Goal: Task Accomplishment & Management: Use online tool/utility

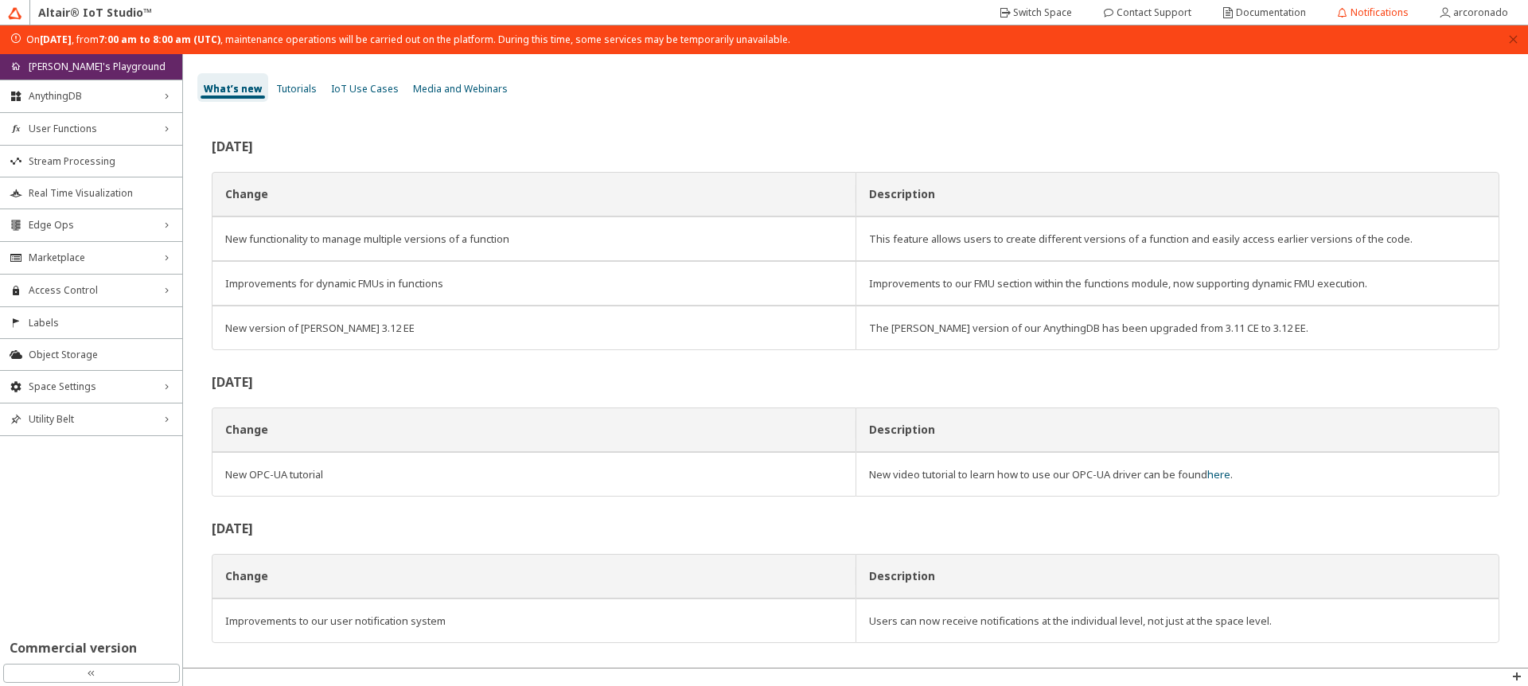
click at [1521, 38] on div "[DATE][DATE] , from 7:00 am to 8:00 am (UTC) , maintenance operations will be c…" at bounding box center [764, 39] width 1528 height 29
click at [1513, 39] on icon "close" at bounding box center [1513, 39] width 8 height 8
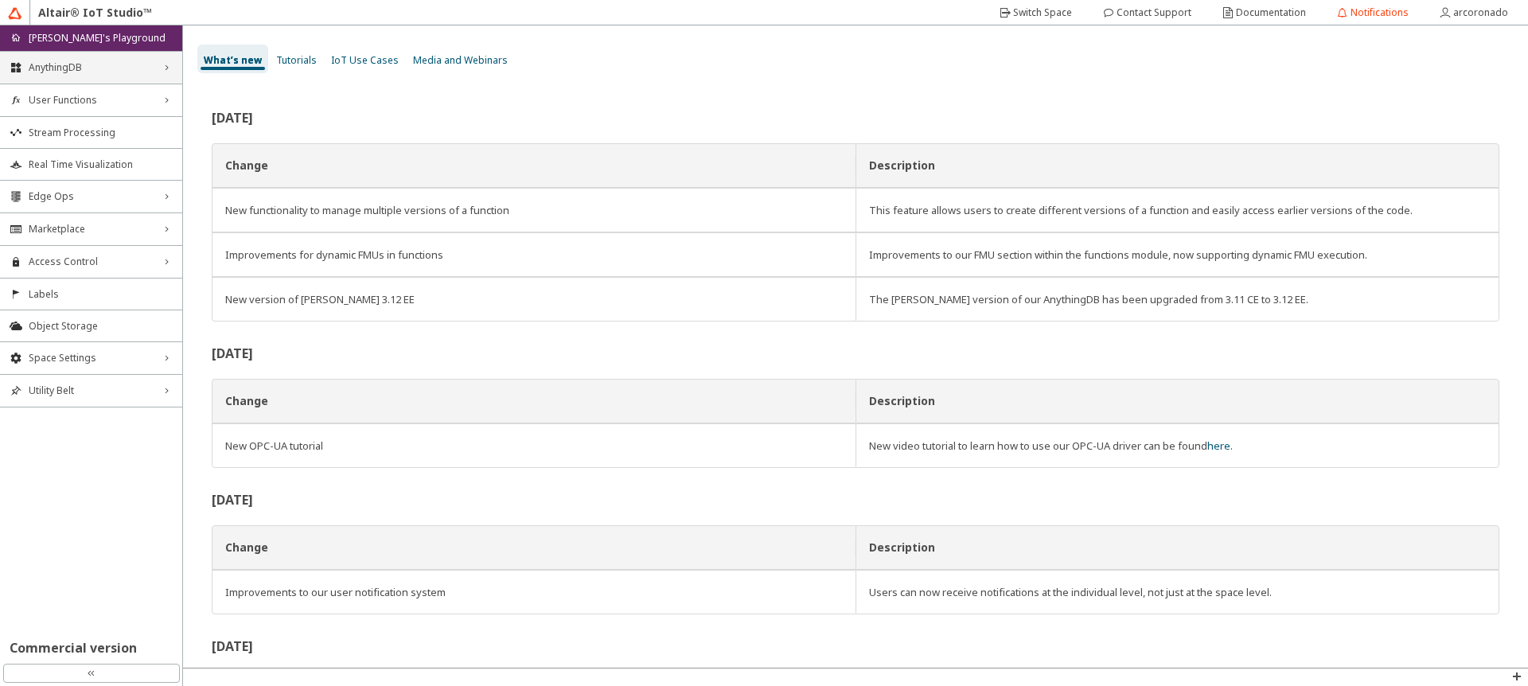
click at [111, 76] on div "AnythingDB right_chevron" at bounding box center [91, 68] width 182 height 32
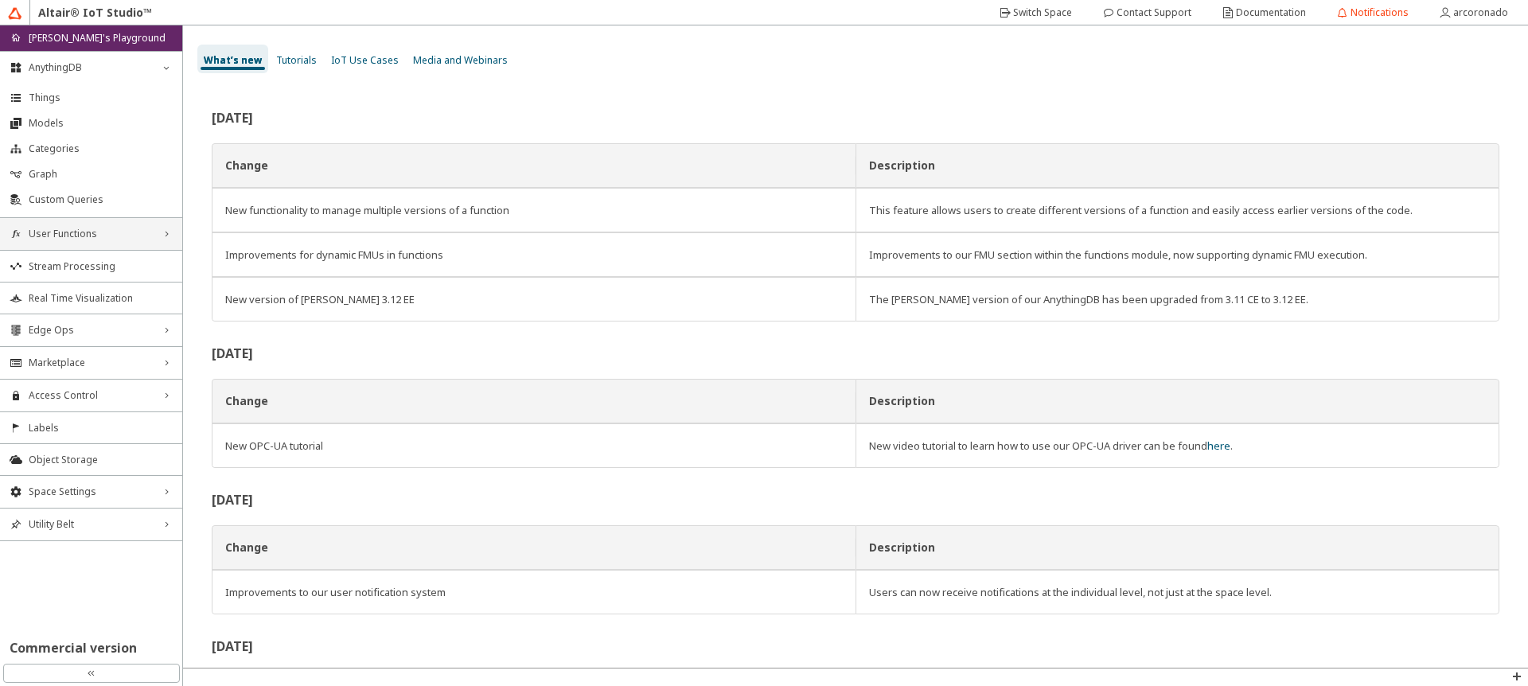
click at [53, 237] on span "User Functions" at bounding box center [91, 234] width 125 height 13
click at [66, 254] on li "Functions" at bounding box center [91, 263] width 182 height 25
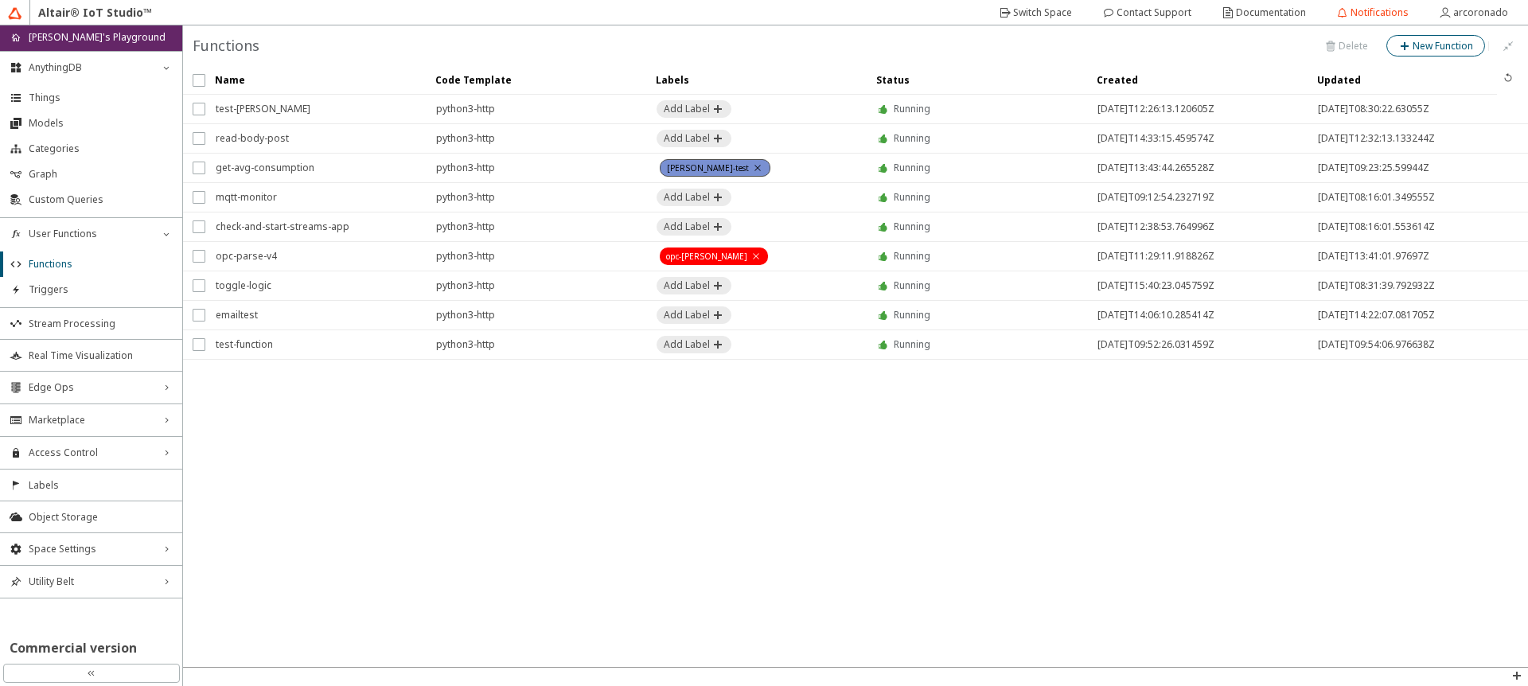
click at [1428, 53] on div "New Function" at bounding box center [1442, 46] width 60 height 14
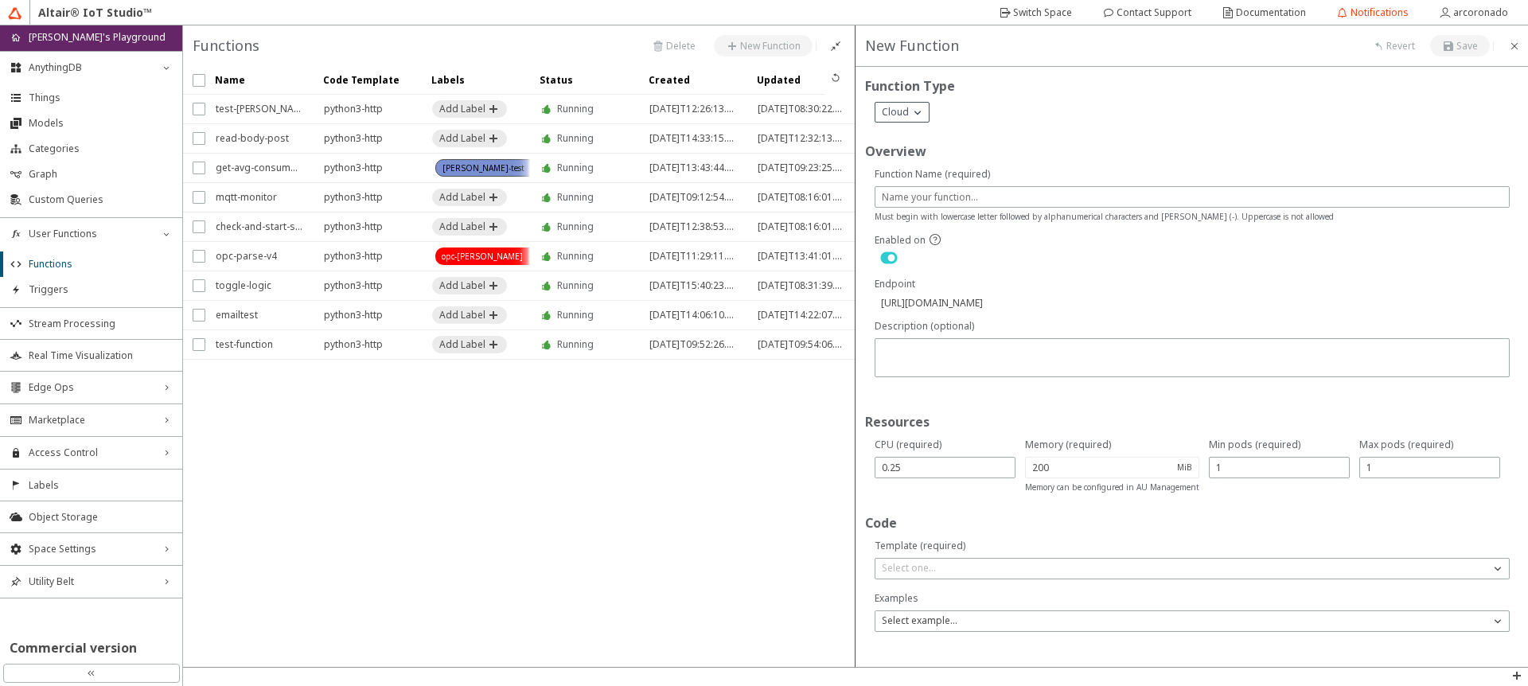
click at [901, 120] on div "Cloud" at bounding box center [901, 112] width 53 height 19
click at [902, 112] on span "Cloud" at bounding box center [895, 112] width 27 height 13
click at [898, 161] on div "Edge" at bounding box center [901, 158] width 53 height 24
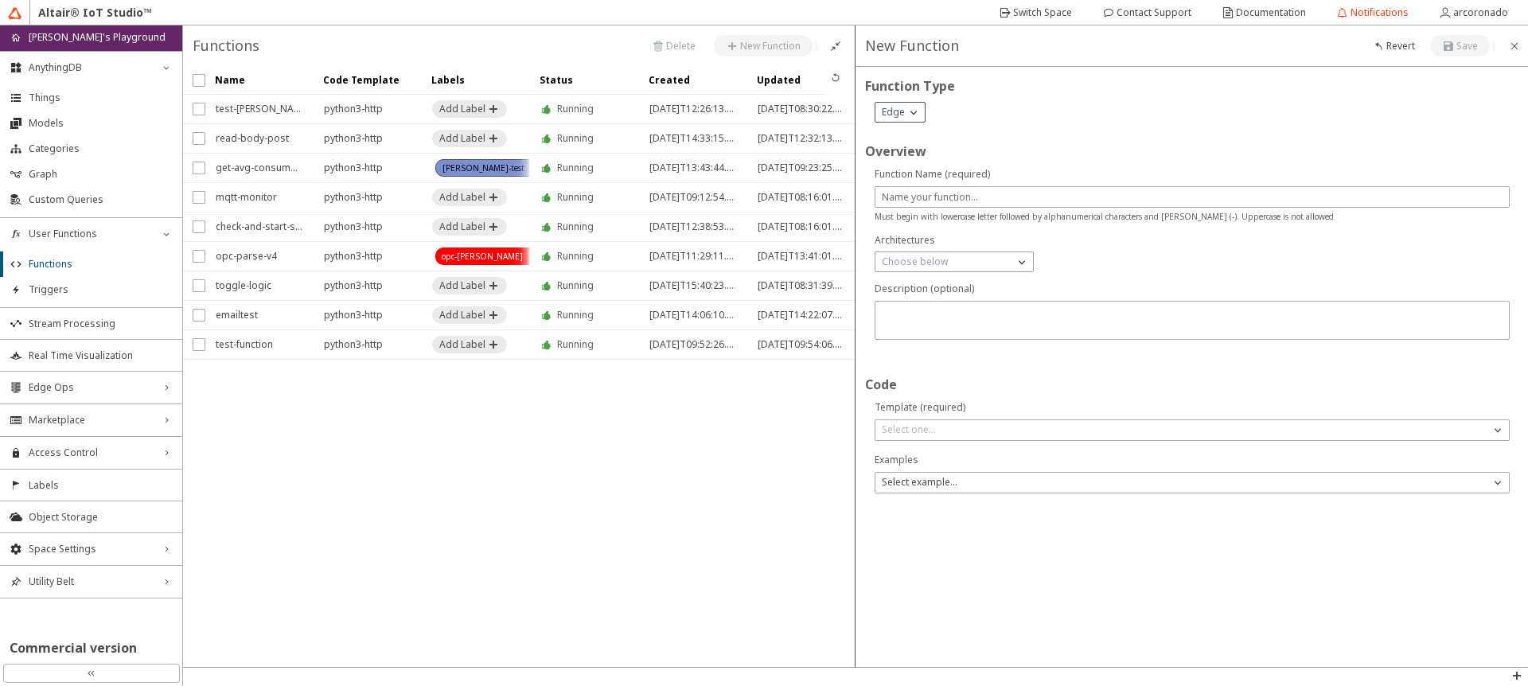
click at [906, 111] on iron-icon at bounding box center [914, 112] width 16 height 16
click at [902, 130] on div "Cloud" at bounding box center [899, 135] width 49 height 24
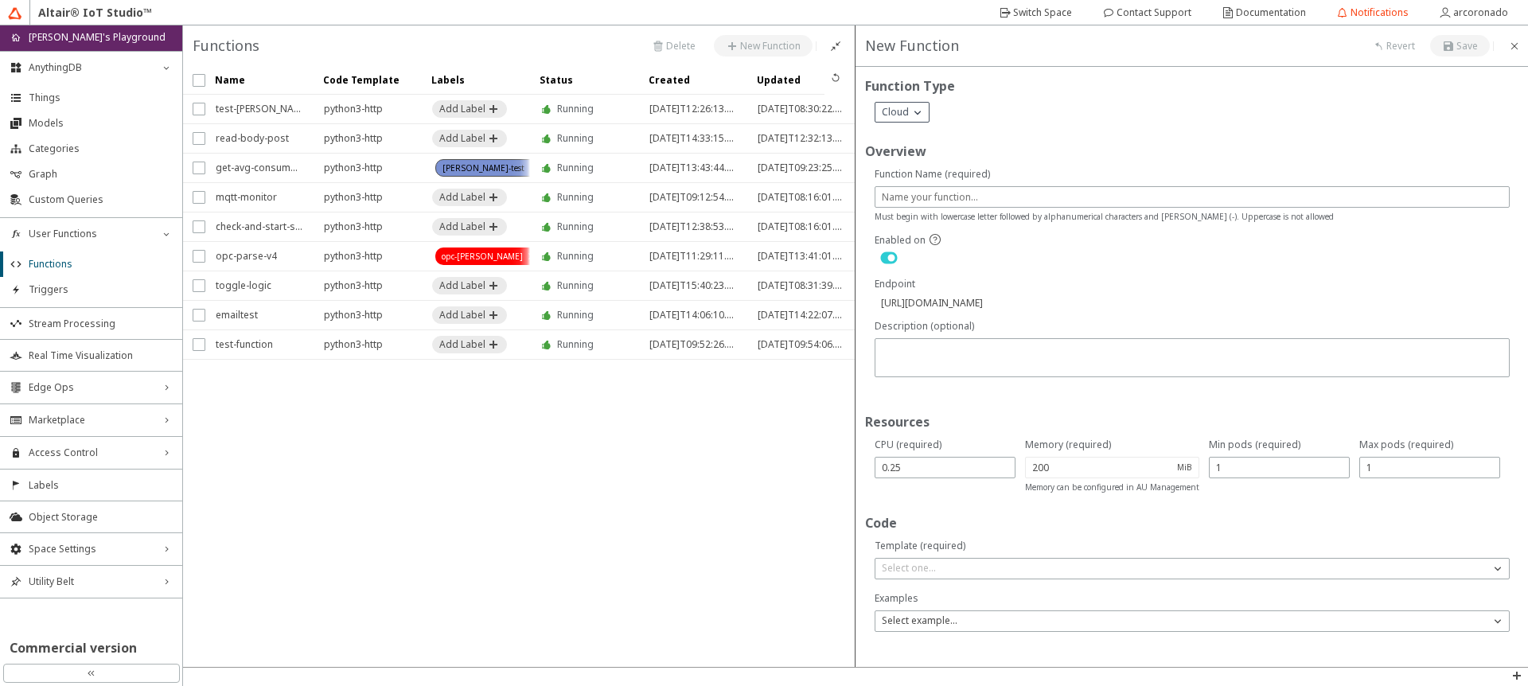
click at [902, 111] on span "Cloud" at bounding box center [895, 112] width 27 height 13
click at [896, 158] on div "Edge" at bounding box center [901, 158] width 53 height 24
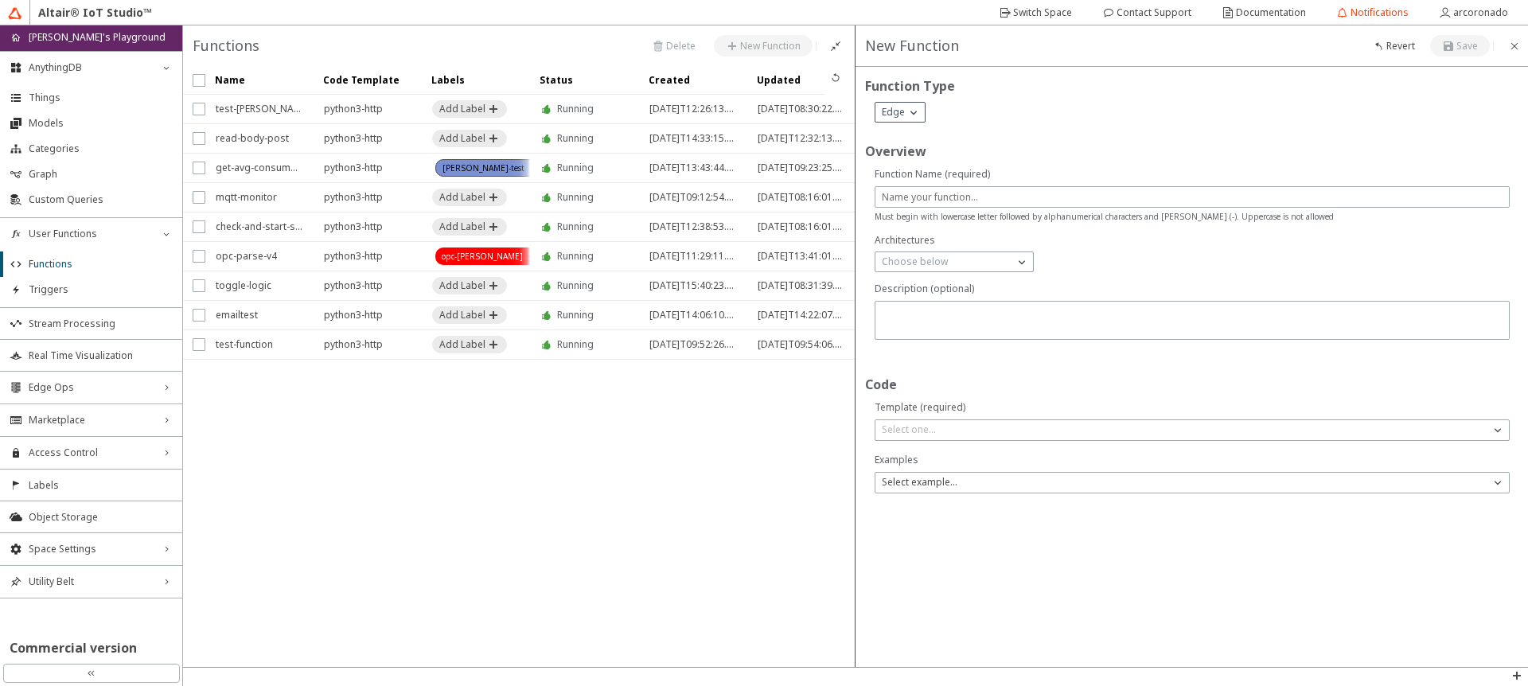
click at [917, 103] on div "Edge" at bounding box center [899, 112] width 49 height 19
click at [896, 141] on div "Cloud" at bounding box center [899, 135] width 49 height 24
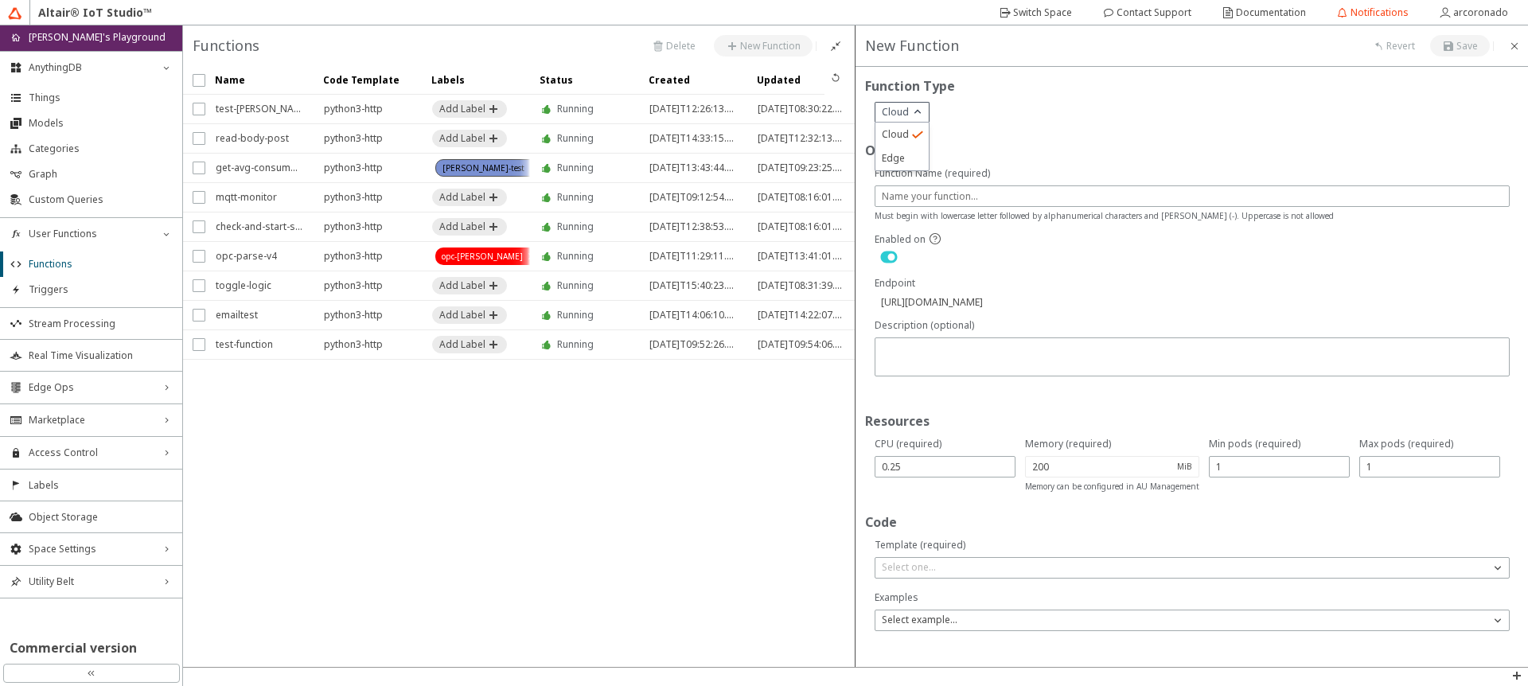
click at [897, 113] on span "Cloud" at bounding box center [895, 112] width 27 height 13
click at [894, 159] on div "Edge" at bounding box center [901, 158] width 53 height 24
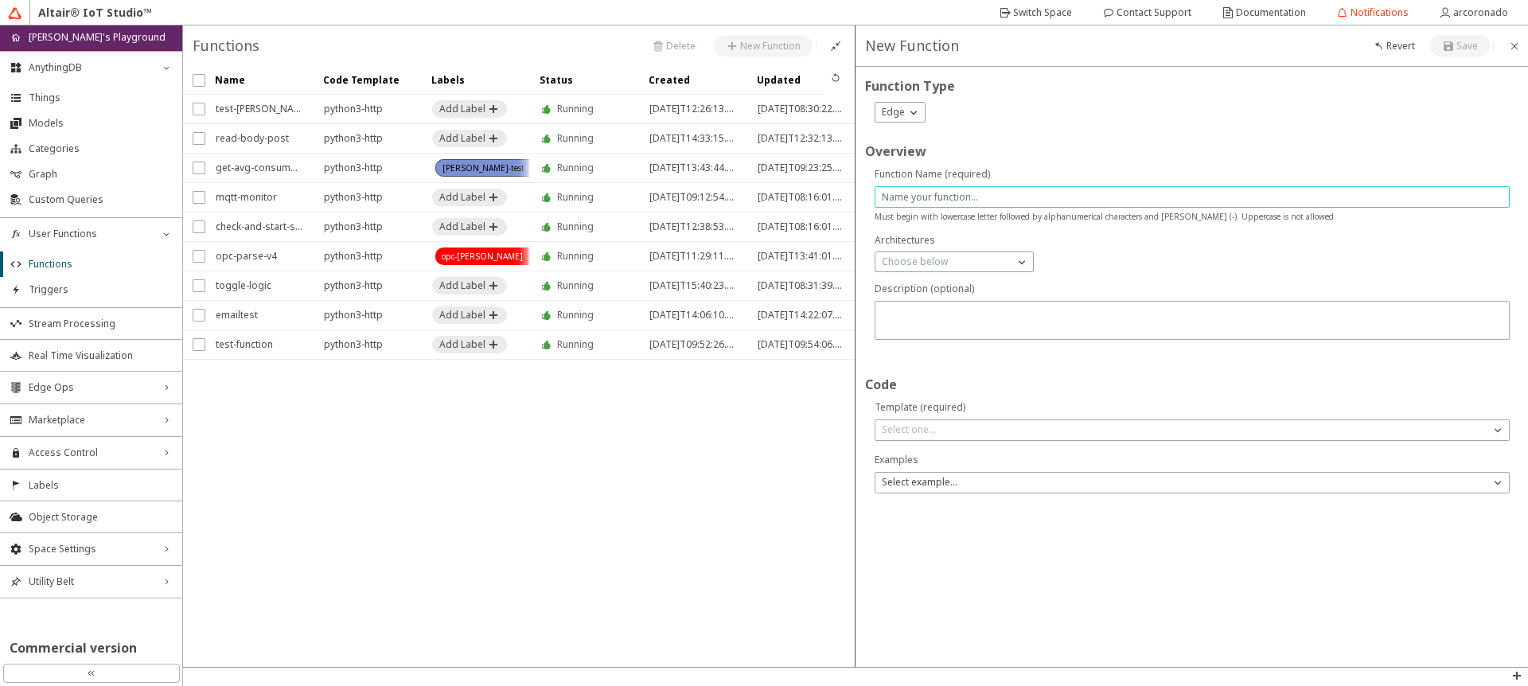
click at [960, 193] on input "text" at bounding box center [1192, 197] width 621 height 14
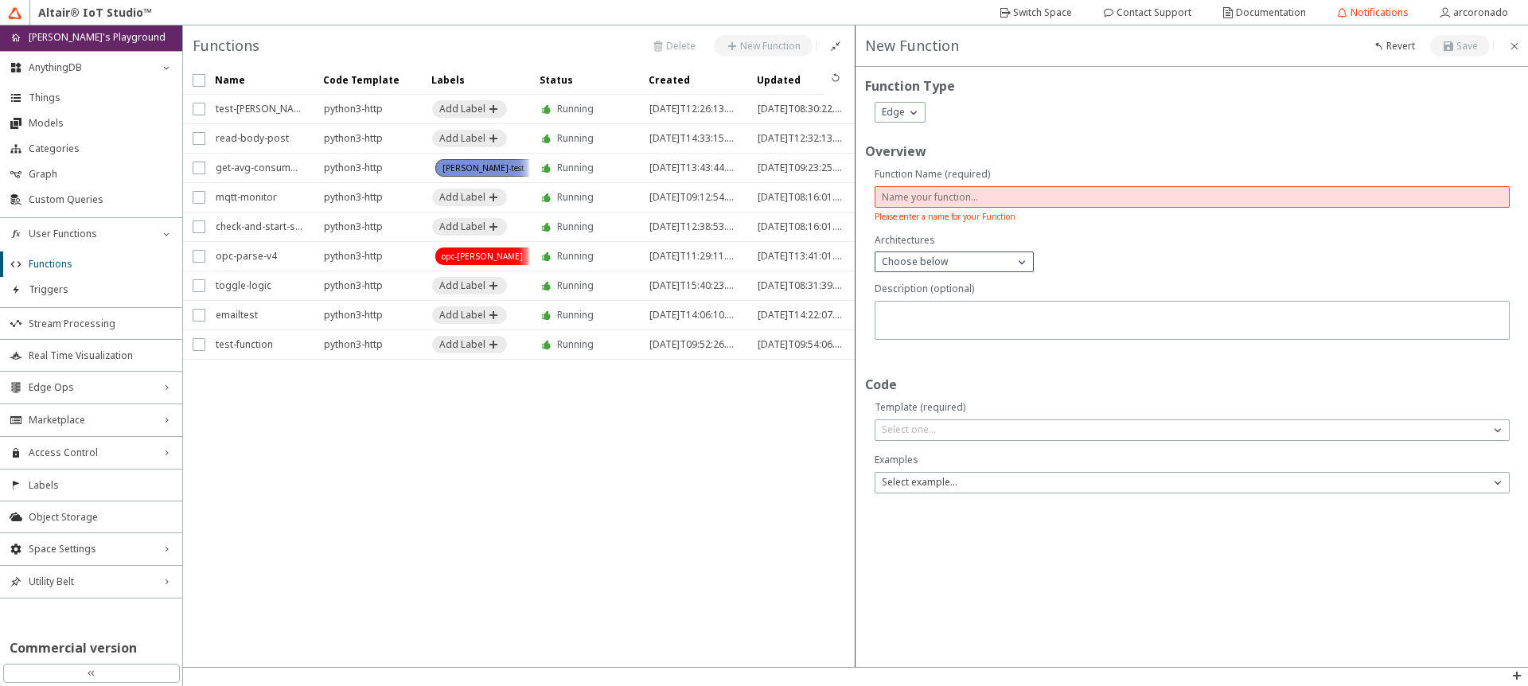
click at [944, 255] on span "Choose below" at bounding box center [947, 261] width 131 height 13
click at [929, 287] on div "arm64" at bounding box center [954, 284] width 158 height 24
click at [971, 262] on div "arm64" at bounding box center [954, 264] width 158 height 24
click at [986, 285] on div "x86_64" at bounding box center [954, 289] width 158 height 24
click at [990, 268] on icon "Remove x86_64" at bounding box center [986, 264] width 11 height 11
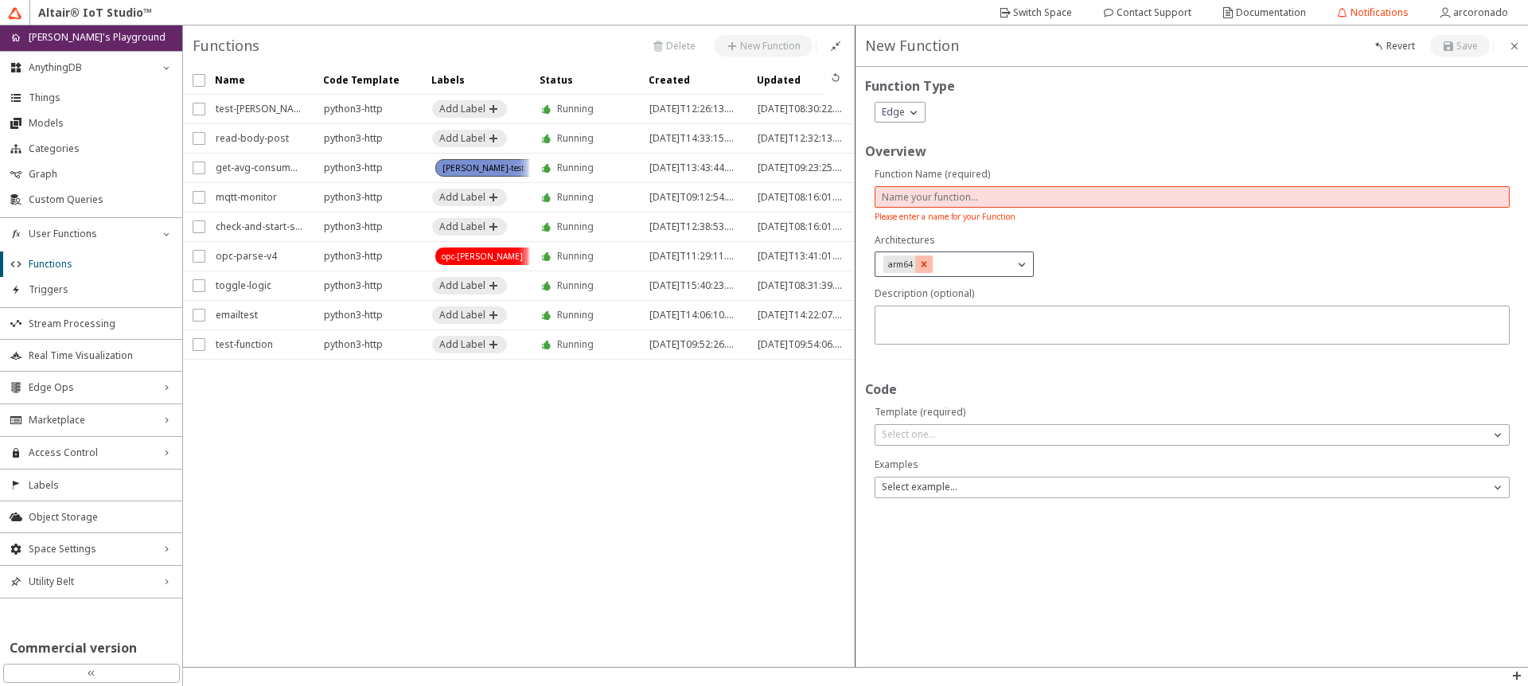
click at [926, 260] on icon "Remove arm64" at bounding box center [923, 264] width 11 height 11
click at [1154, 241] on div "Architectures Choose below Please choose at least one architecture" at bounding box center [1192, 259] width 635 height 53
